Goal: Information Seeking & Learning: Learn about a topic

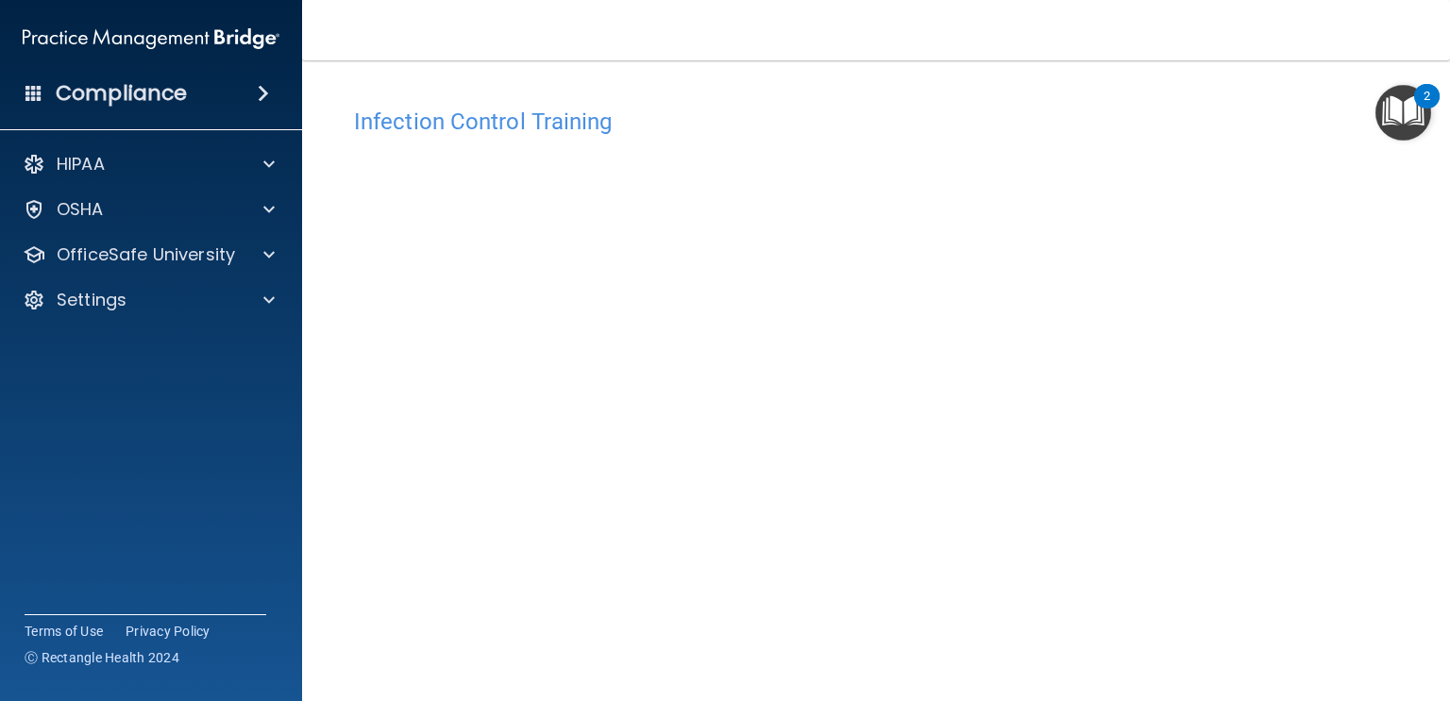
scroll to position [106, 0]
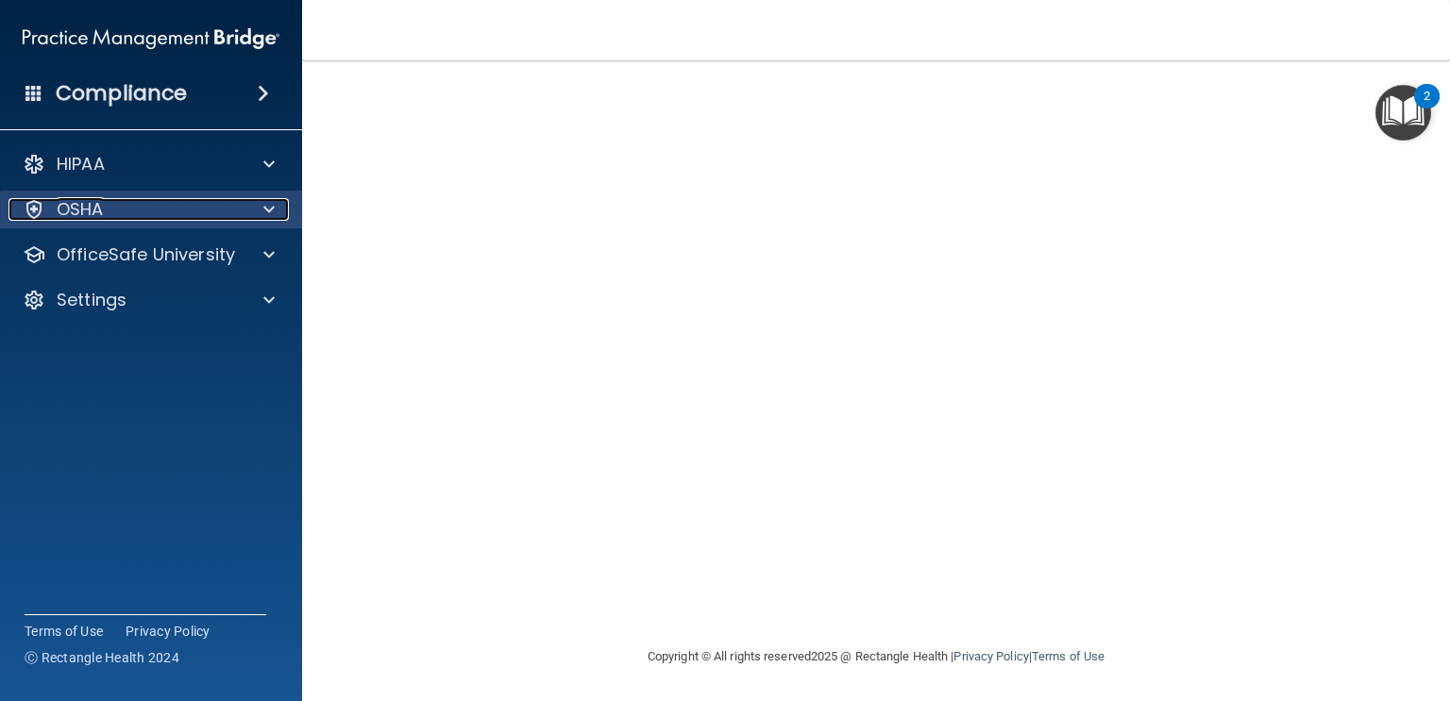
click at [284, 205] on div at bounding box center [266, 209] width 47 height 23
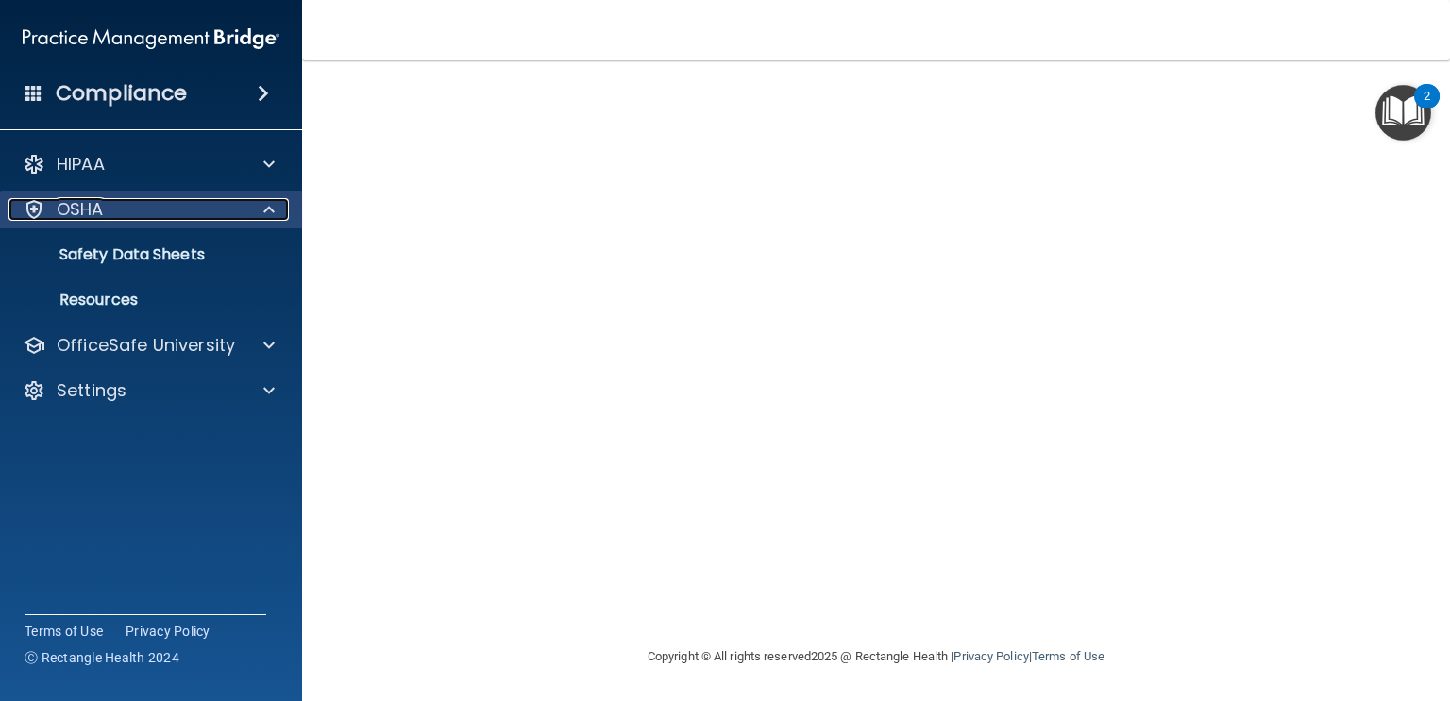
click at [263, 215] on span at bounding box center [268, 209] width 11 height 23
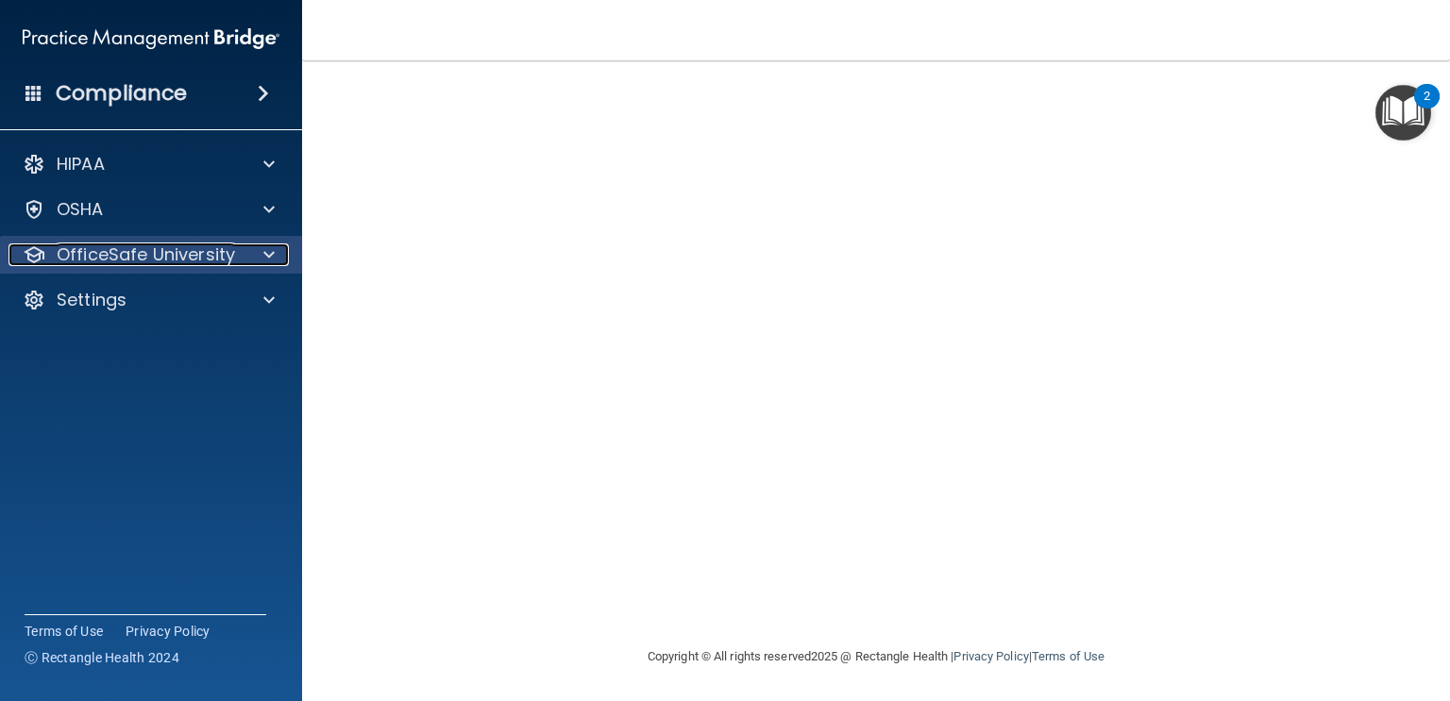
click at [272, 249] on span at bounding box center [268, 254] width 11 height 23
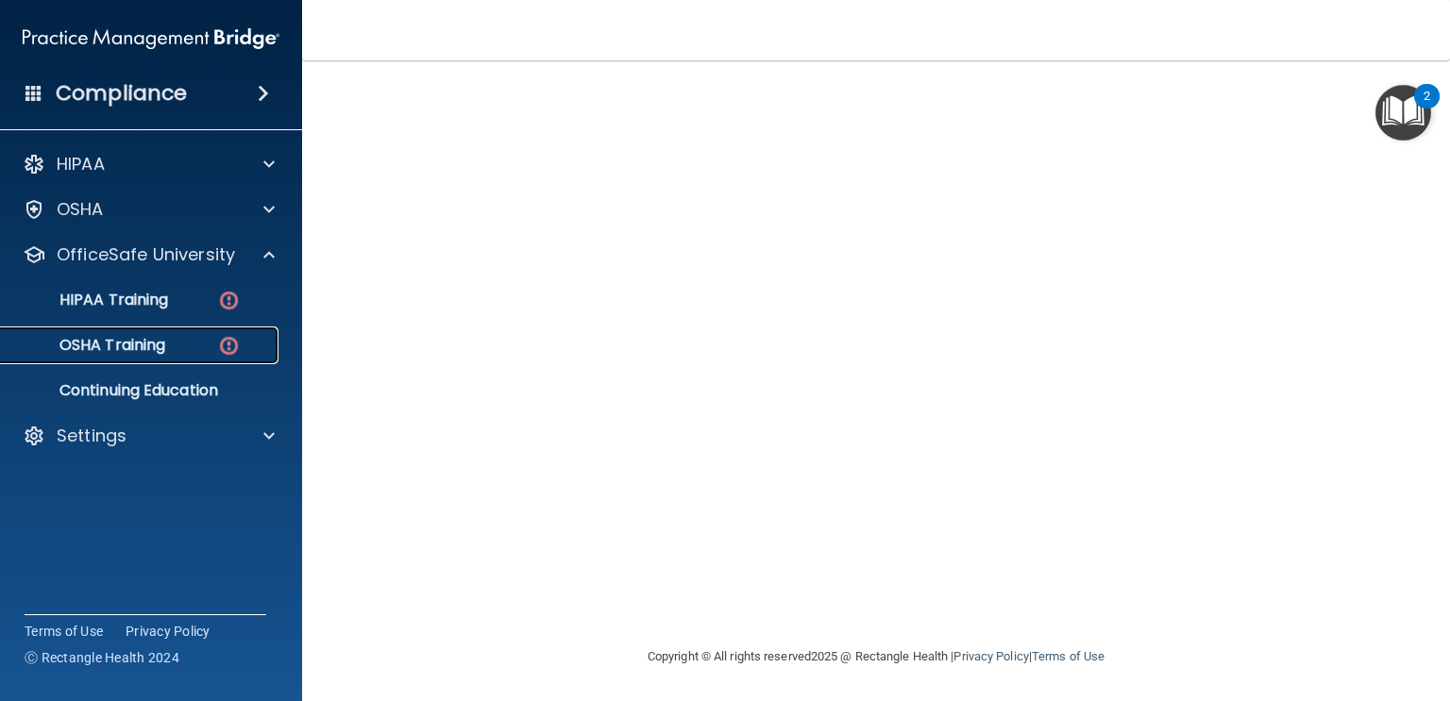
click at [263, 338] on div "OSHA Training" at bounding box center [141, 345] width 258 height 19
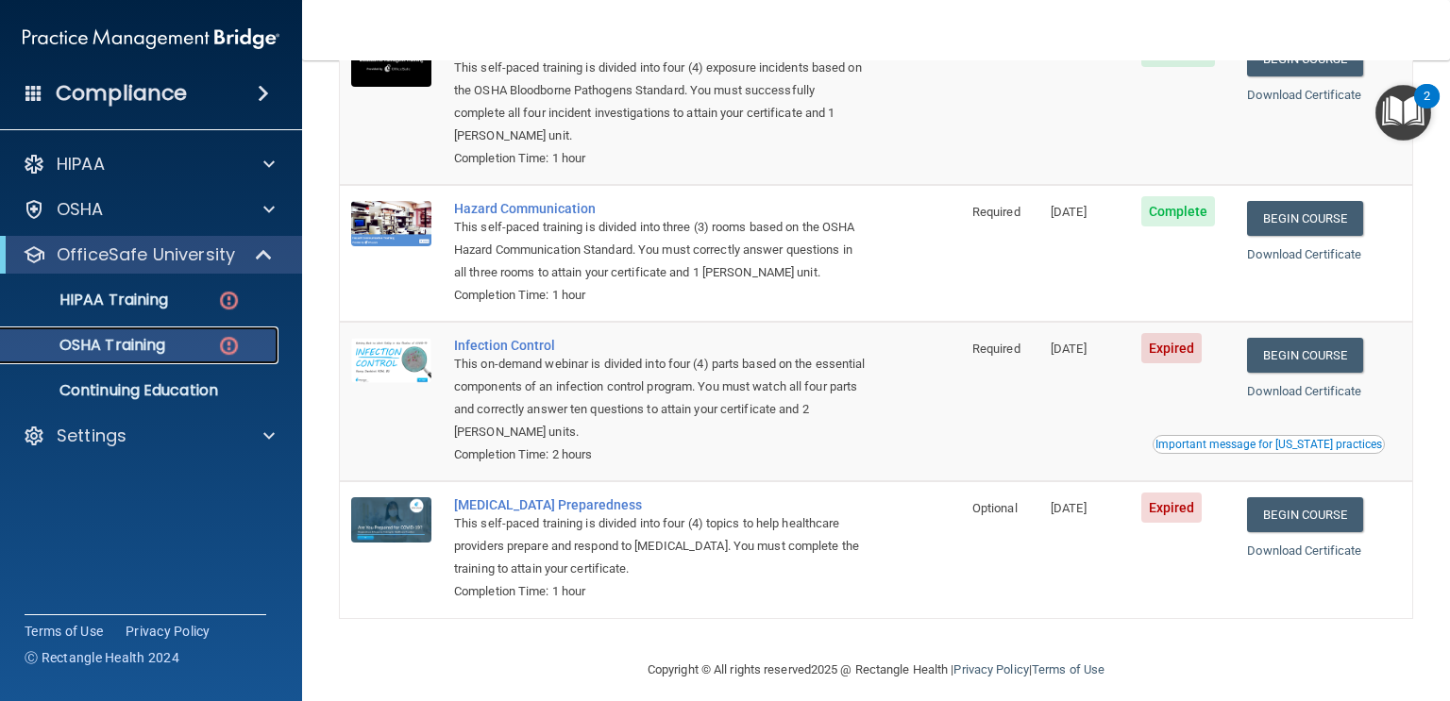
scroll to position [251, 0]
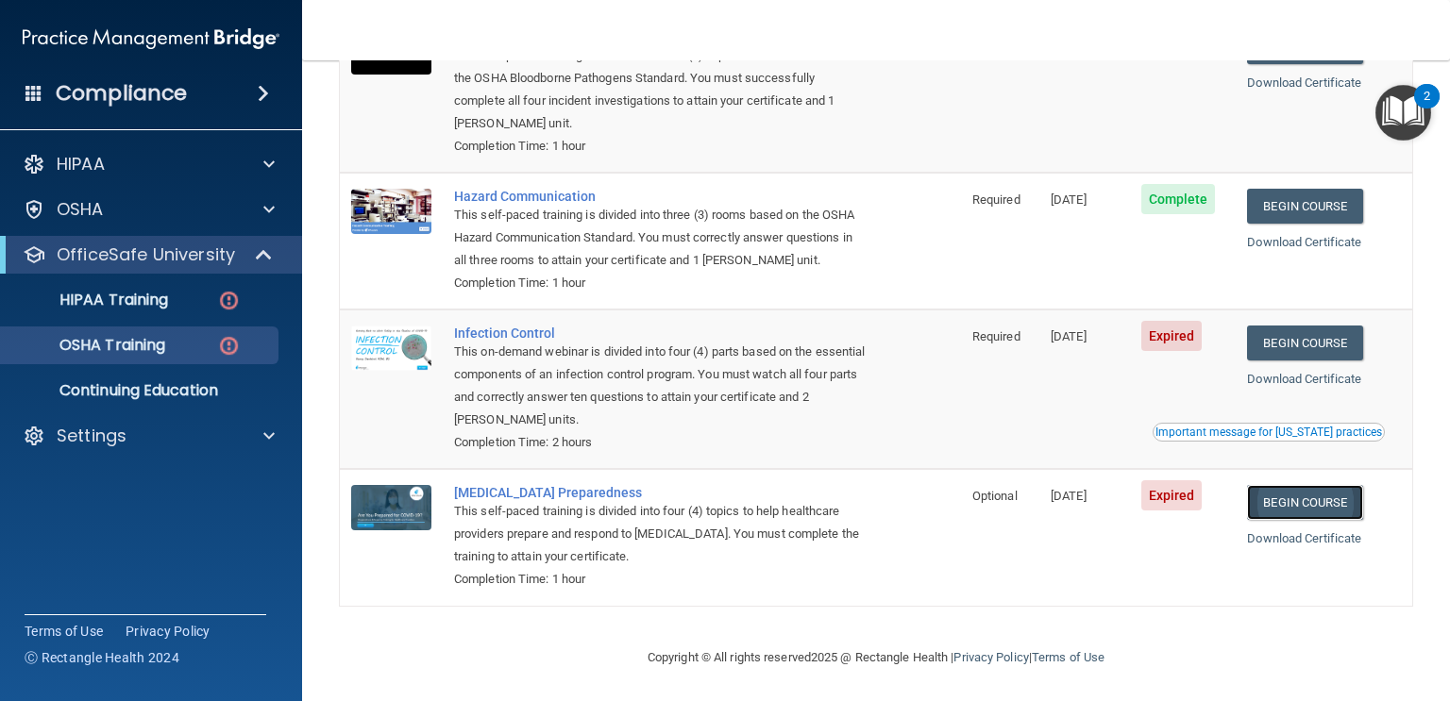
click at [1342, 503] on link "Begin Course" at bounding box center [1304, 502] width 115 height 35
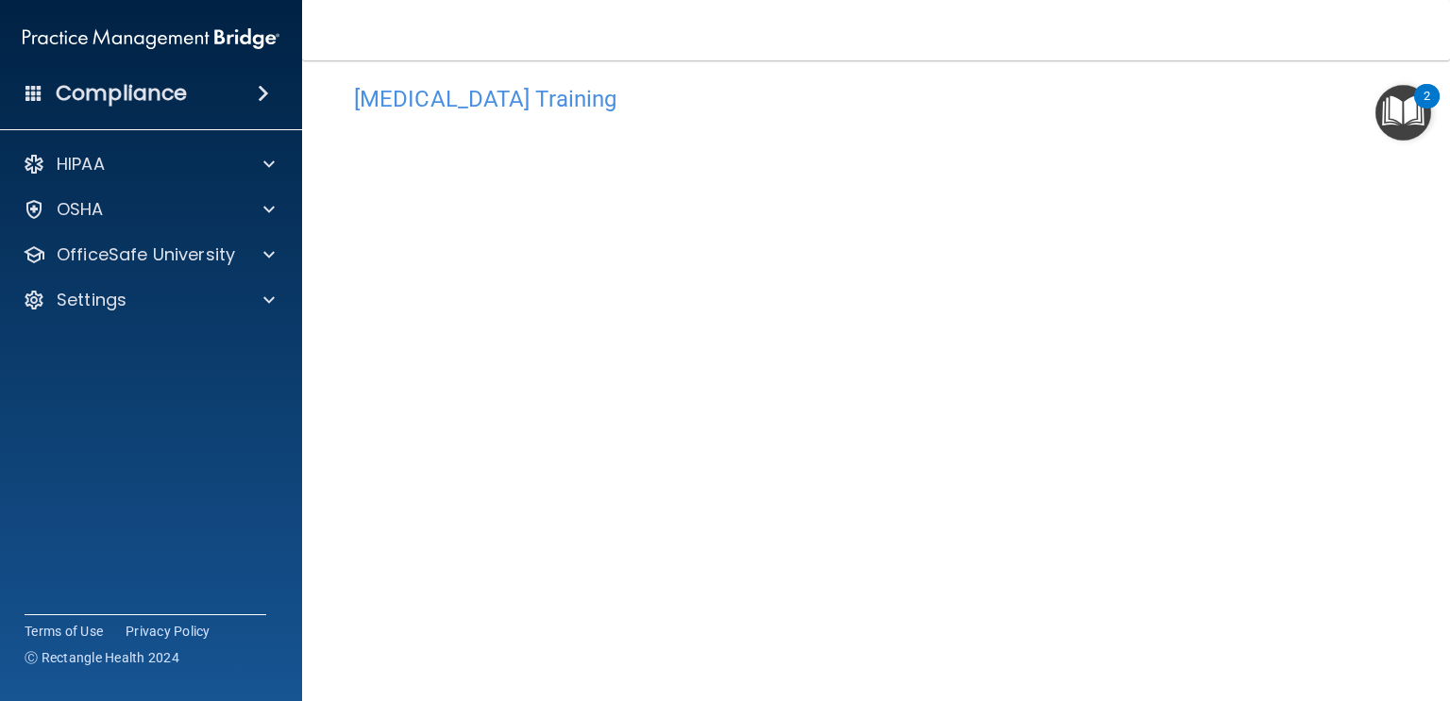
scroll to position [29, 0]
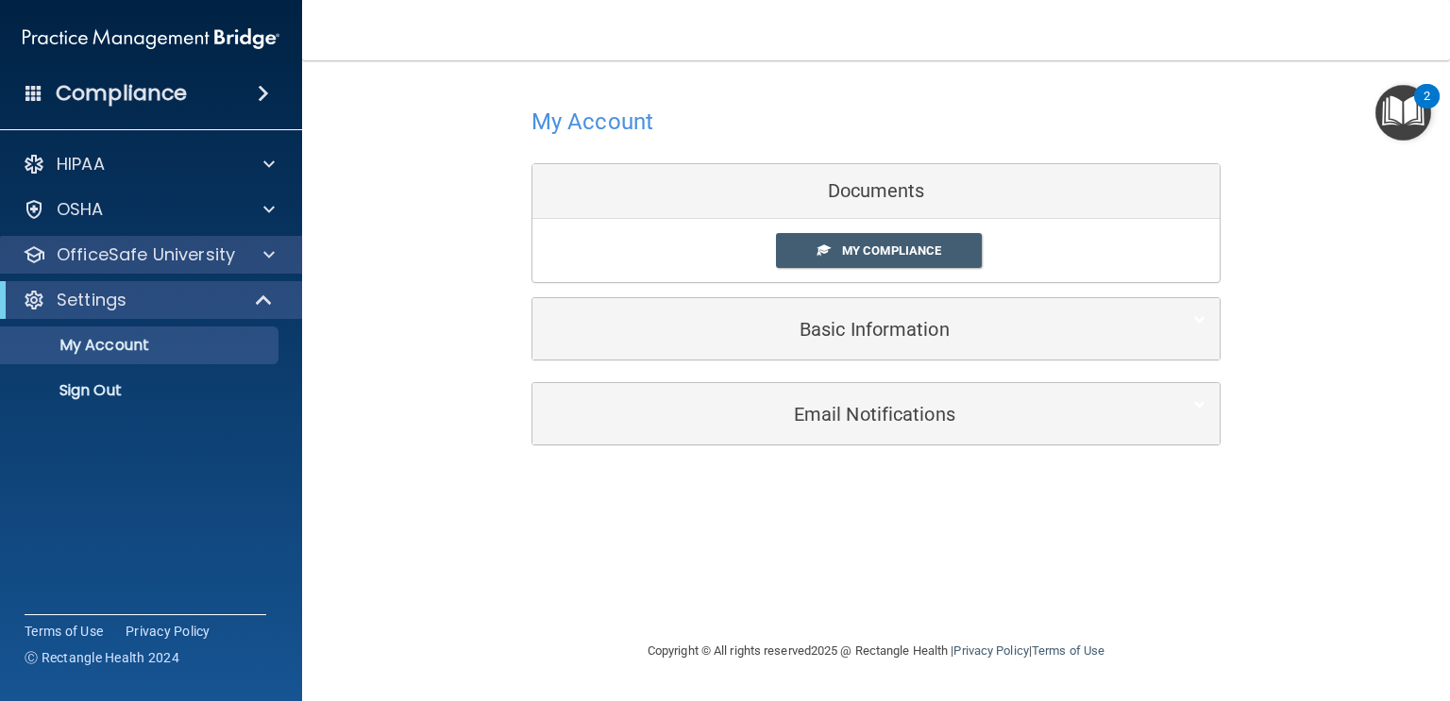
click at [268, 266] on div "OfficeSafe University" at bounding box center [151, 255] width 303 height 38
click at [264, 257] on span at bounding box center [268, 254] width 11 height 23
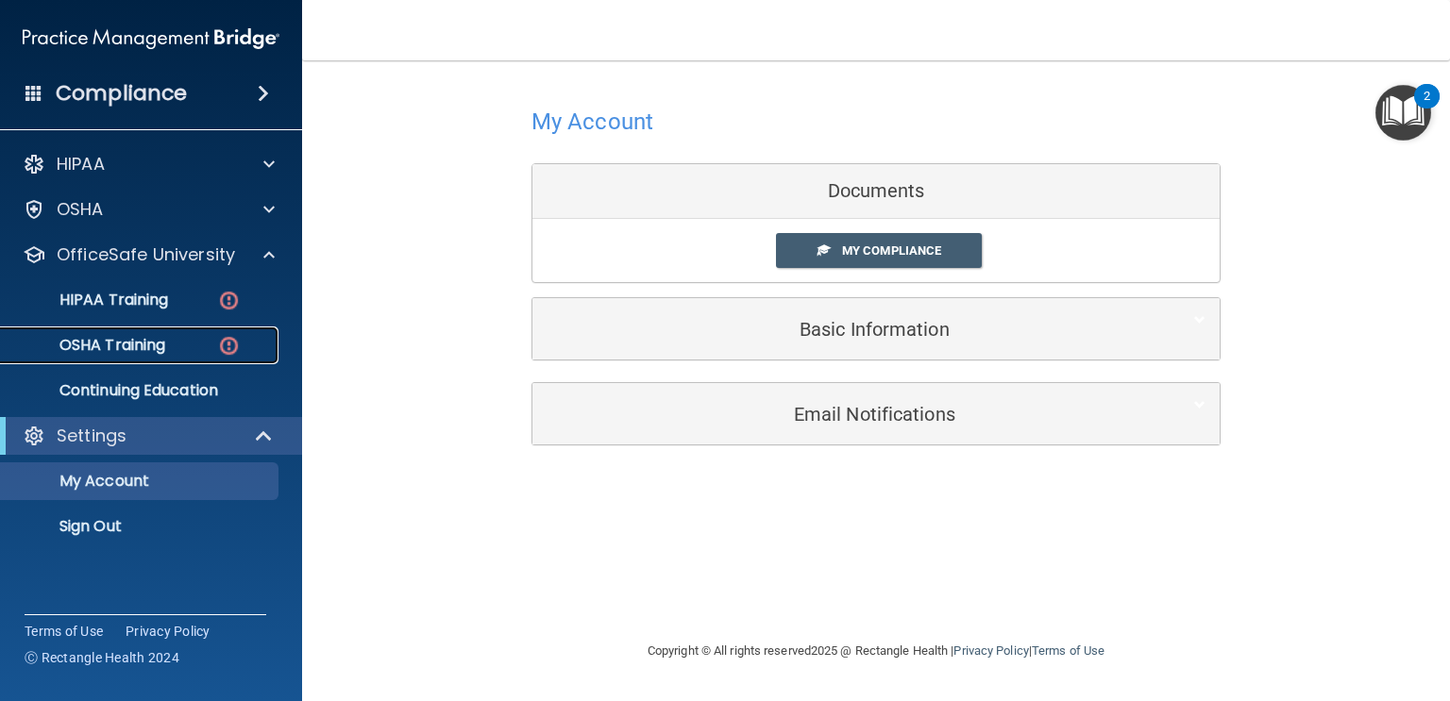
click at [171, 340] on div "OSHA Training" at bounding box center [141, 345] width 258 height 19
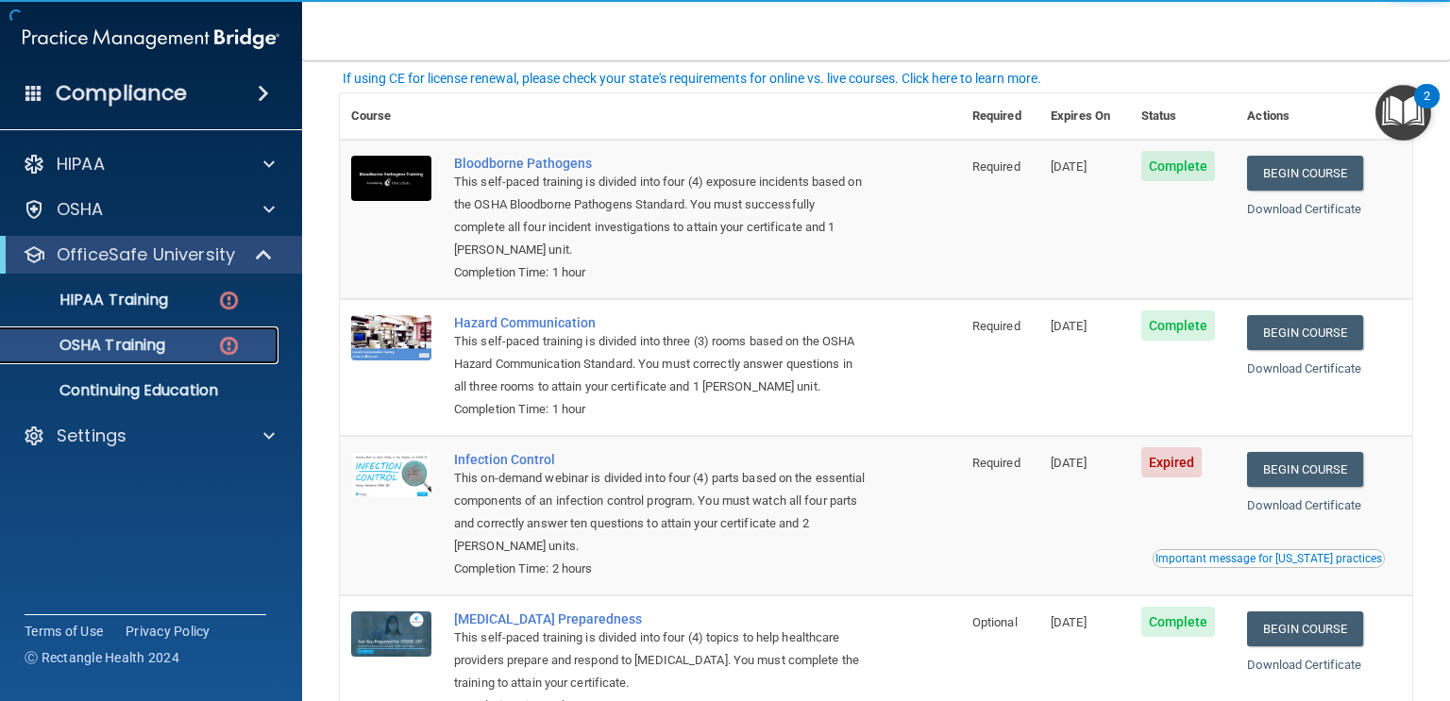
scroll to position [207, 0]
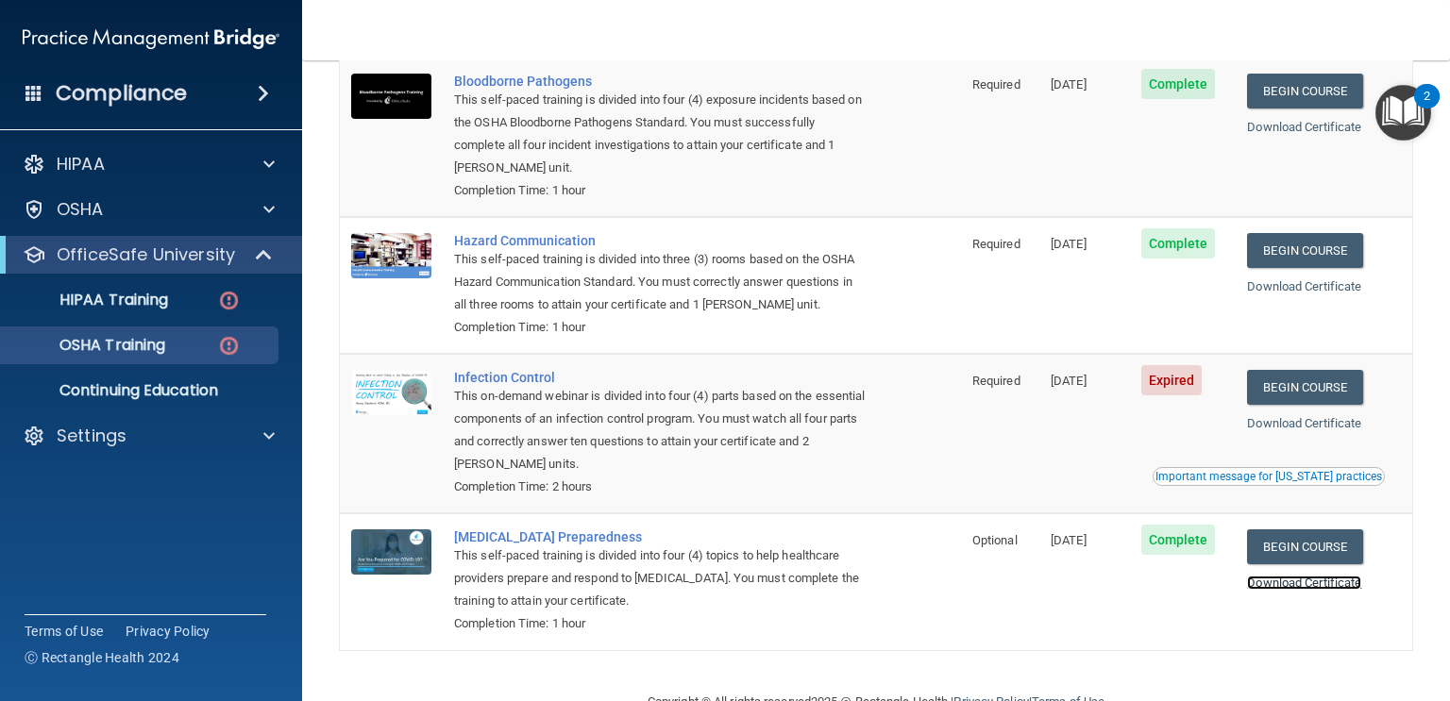
click at [1288, 585] on link "Download Certificate" at bounding box center [1304, 583] width 114 height 14
click at [222, 302] on img at bounding box center [229, 301] width 24 height 24
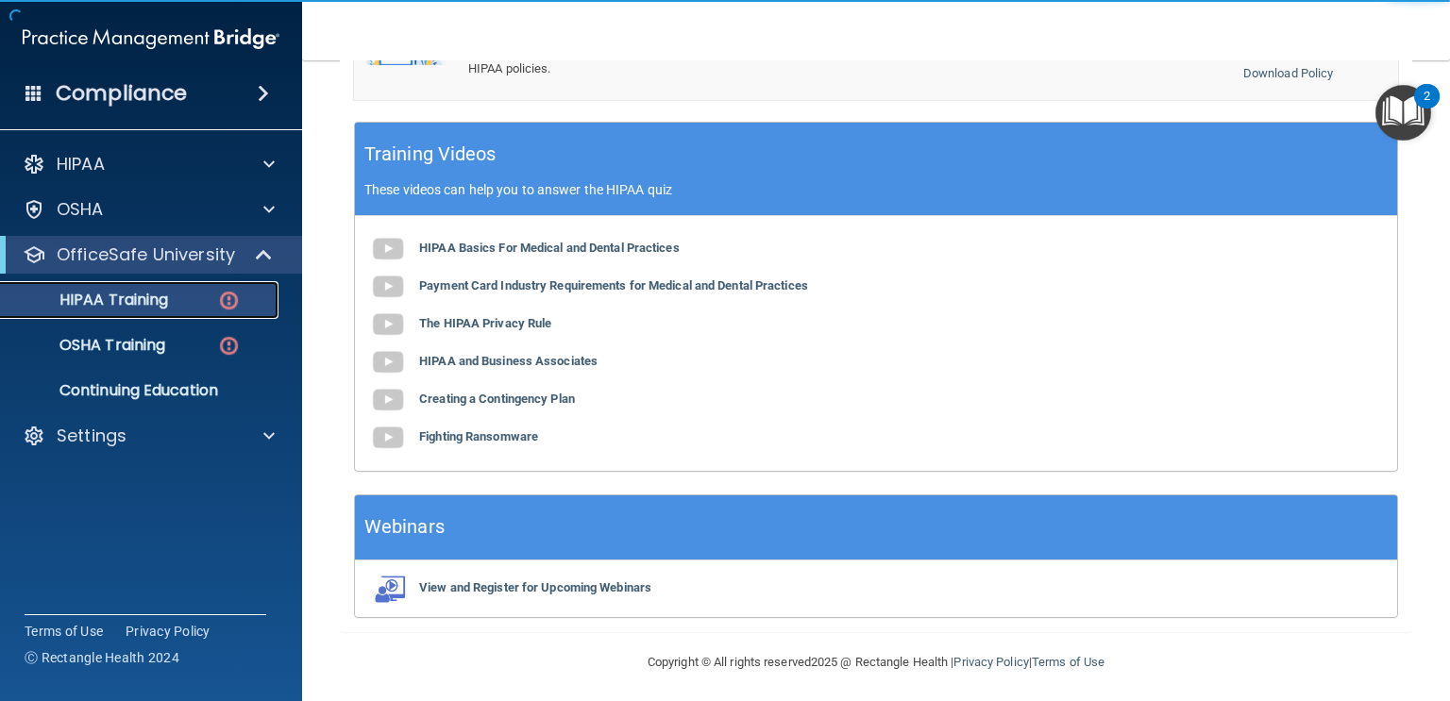
scroll to position [715, 0]
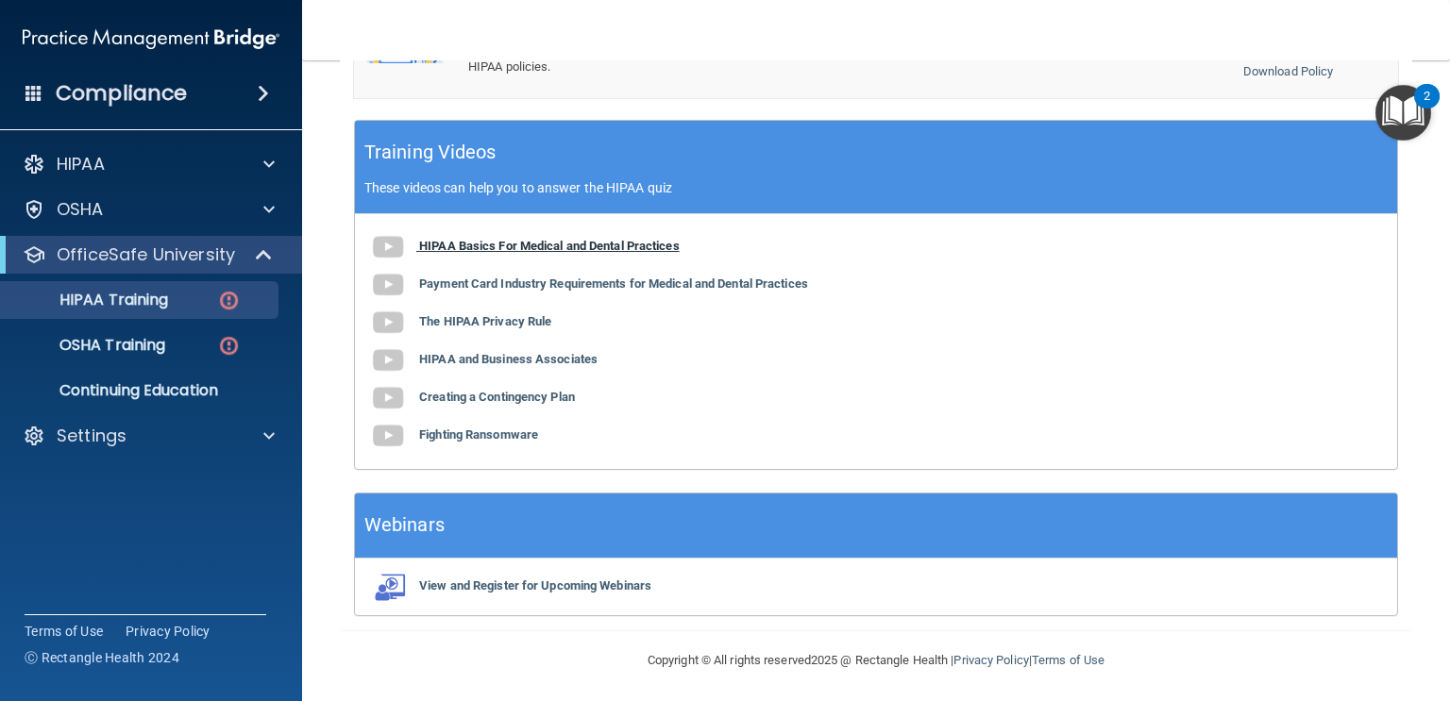
click at [461, 242] on b "HIPAA Basics For Medical and Dental Practices" at bounding box center [549, 246] width 260 height 14
click at [246, 312] on link "HIPAA Training" at bounding box center [129, 300] width 297 height 38
click at [237, 305] on img at bounding box center [229, 301] width 24 height 24
click at [729, 282] on b "Payment Card Industry Requirements for Medical and Dental Practices" at bounding box center [613, 284] width 389 height 14
